Goal: Contribute content: Add original content to the website for others to see

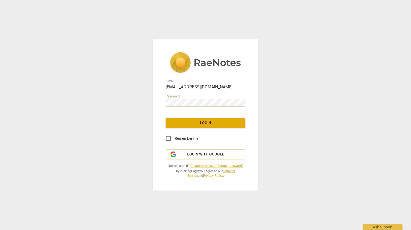
click at [210, 124] on span "Login" at bounding box center [205, 122] width 71 height 5
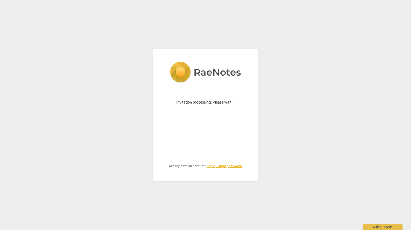
click at [178, 137] on div "Invitation processing. Please wait... Already have an account? Log in | Forgot …" at bounding box center [205, 115] width 105 height 132
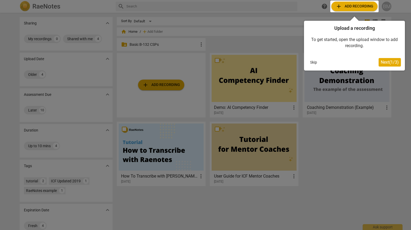
click at [389, 62] on span "Next ( 1 / 3 )" at bounding box center [390, 62] width 18 height 5
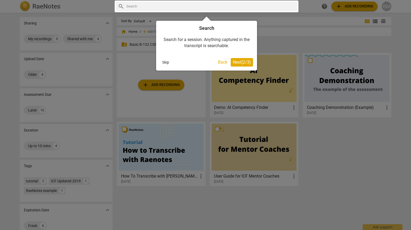
click at [241, 61] on span "Next ( 2 / 3 )" at bounding box center [242, 62] width 18 height 5
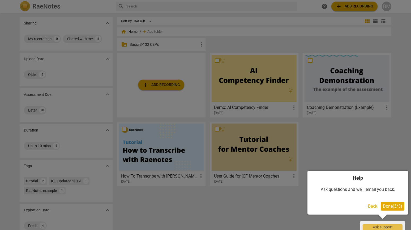
click at [392, 204] on span "Done ( 3 / 3 )" at bounding box center [392, 205] width 19 height 5
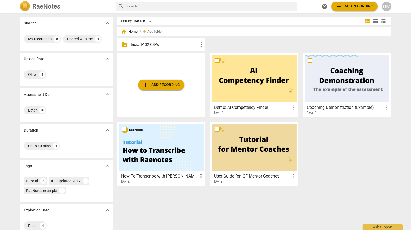
click at [156, 46] on p "Basic B-132 CSPs" at bounding box center [164, 45] width 69 height 6
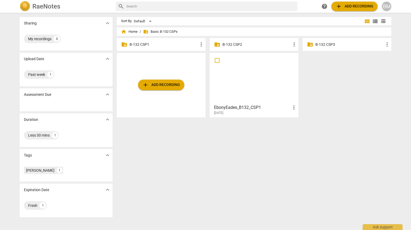
click at [177, 55] on div "add Add recording" at bounding box center [161, 85] width 89 height 64
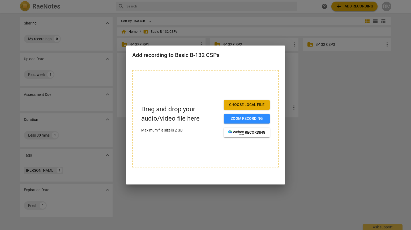
click at [324, 99] on div at bounding box center [205, 115] width 411 height 230
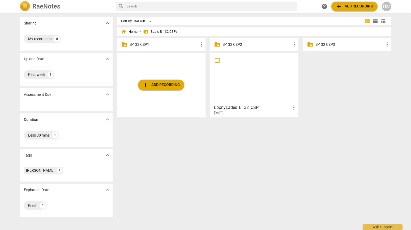
click at [162, 45] on p "B-132 CSP1" at bounding box center [164, 45] width 69 height 6
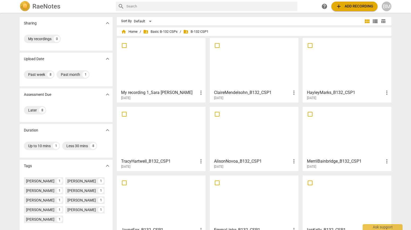
click at [357, 7] on span "add Add recording" at bounding box center [355, 6] width 38 height 6
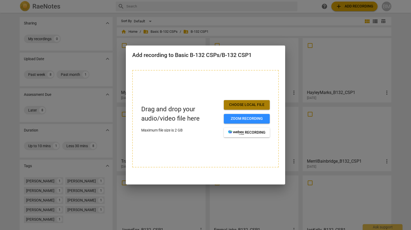
click at [246, 105] on span "Choose local file" at bounding box center [246, 104] width 37 height 5
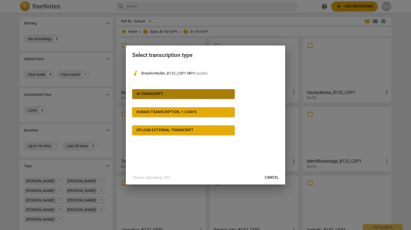
click at [196, 95] on span "AI Transcript" at bounding box center [184, 93] width 94 height 5
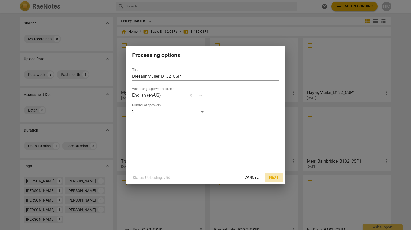
click at [277, 177] on span "Next" at bounding box center [274, 177] width 10 height 5
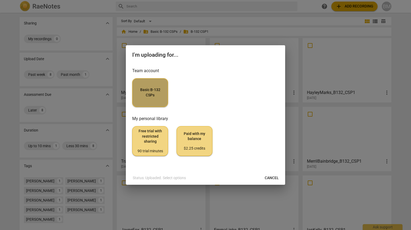
click at [156, 92] on span "Basic B-132 CSPs" at bounding box center [150, 92] width 27 height 10
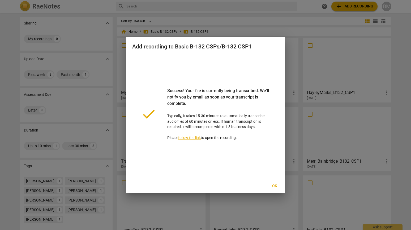
click at [193, 138] on link "follow the link" at bounding box center [189, 137] width 23 height 4
